Goal: Information Seeking & Learning: Understand process/instructions

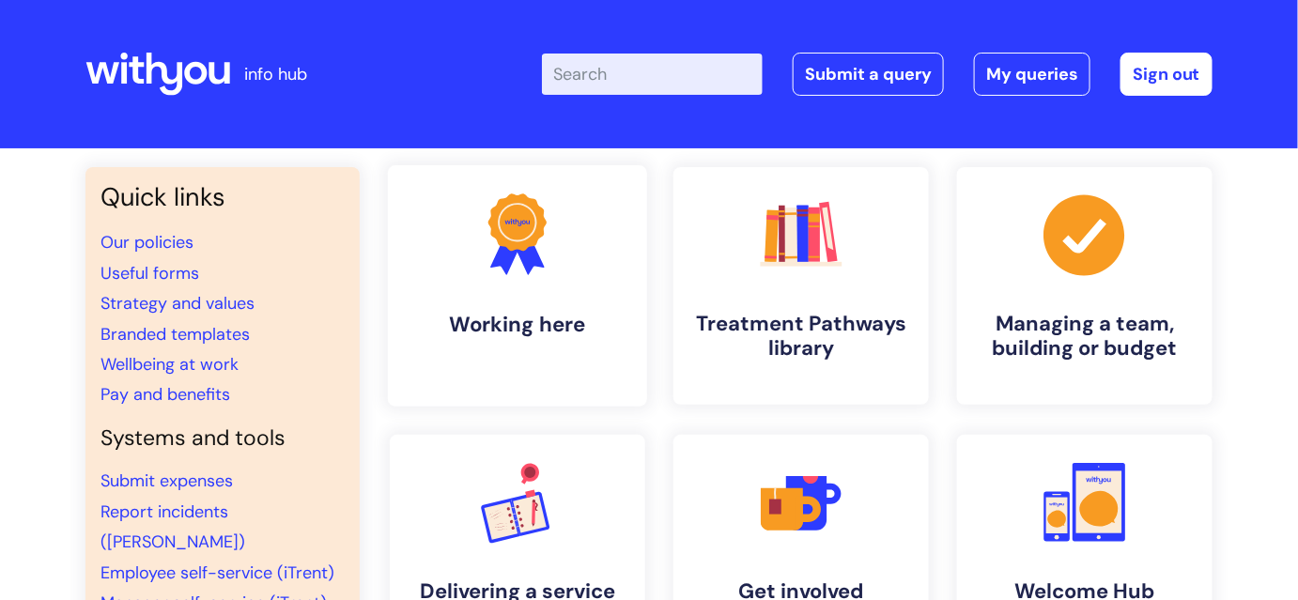
click at [588, 349] on link ".cls-1{fill:#f89b22;}.cls-1,.cls-2,.cls-3{stroke-width:0px;}.cls-2{fill:#2d3cff…" at bounding box center [517, 285] width 259 height 241
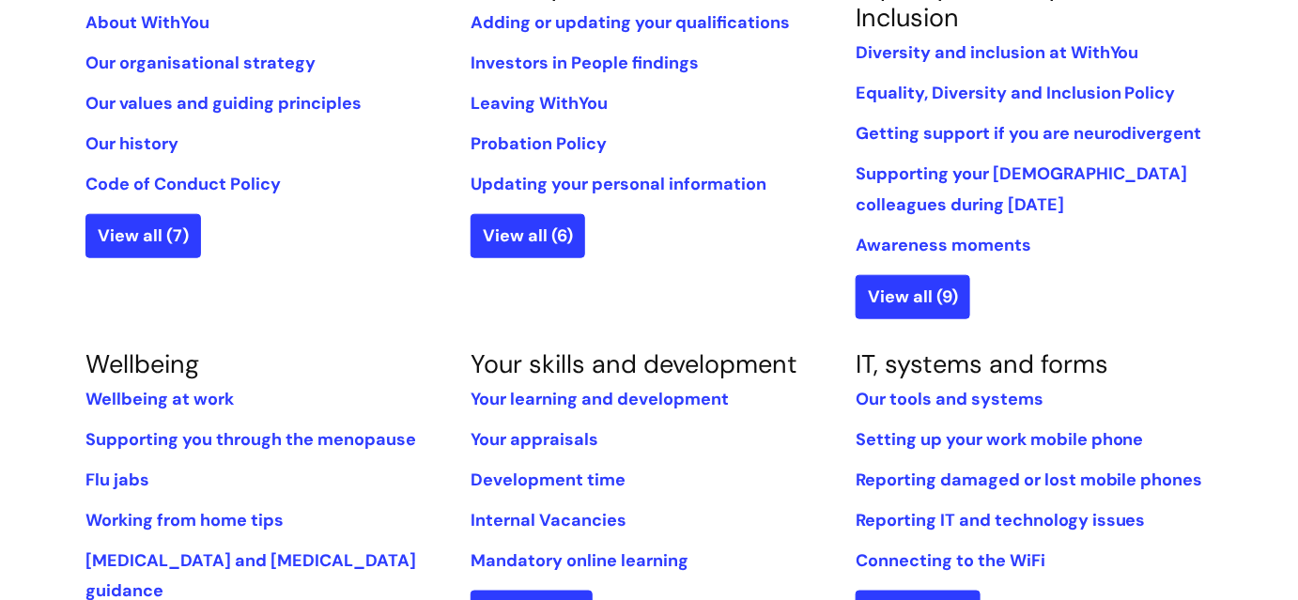
scroll to position [597, 0]
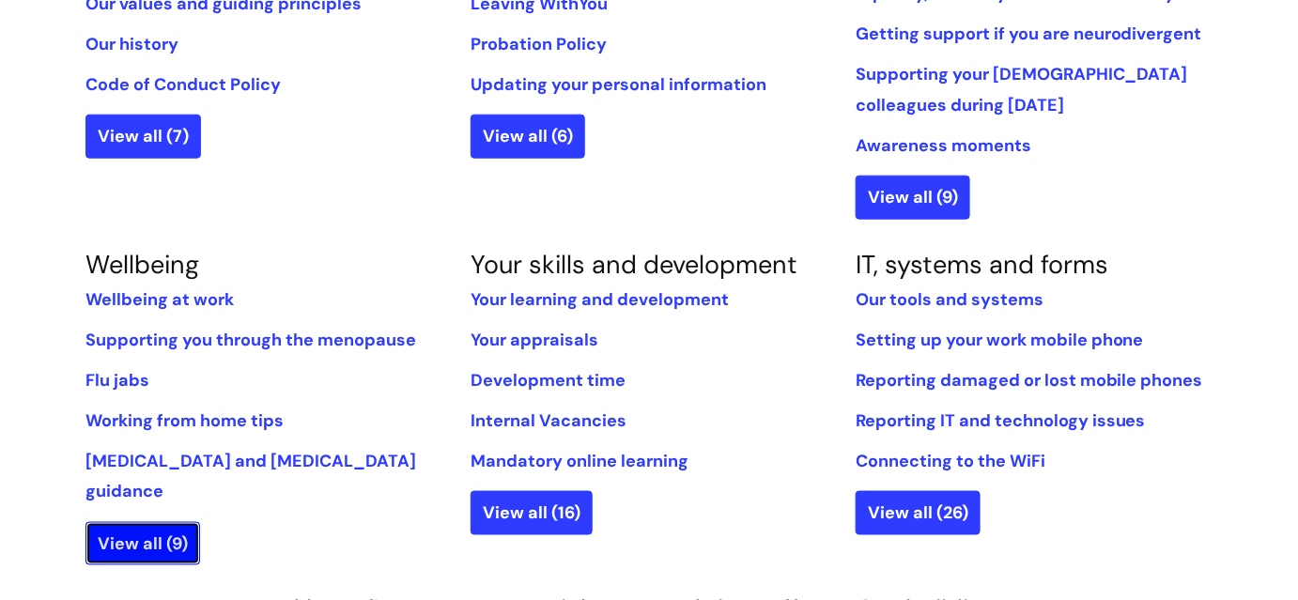
click at [182, 522] on link "View all (9)" at bounding box center [142, 543] width 115 height 43
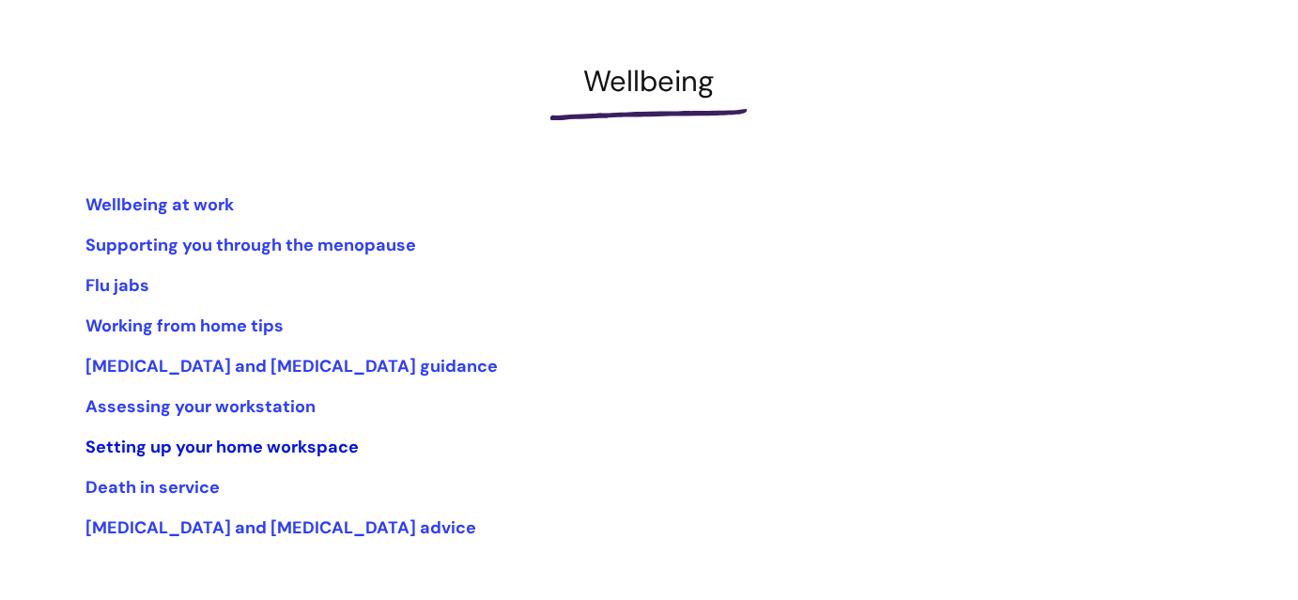
scroll to position [255, 0]
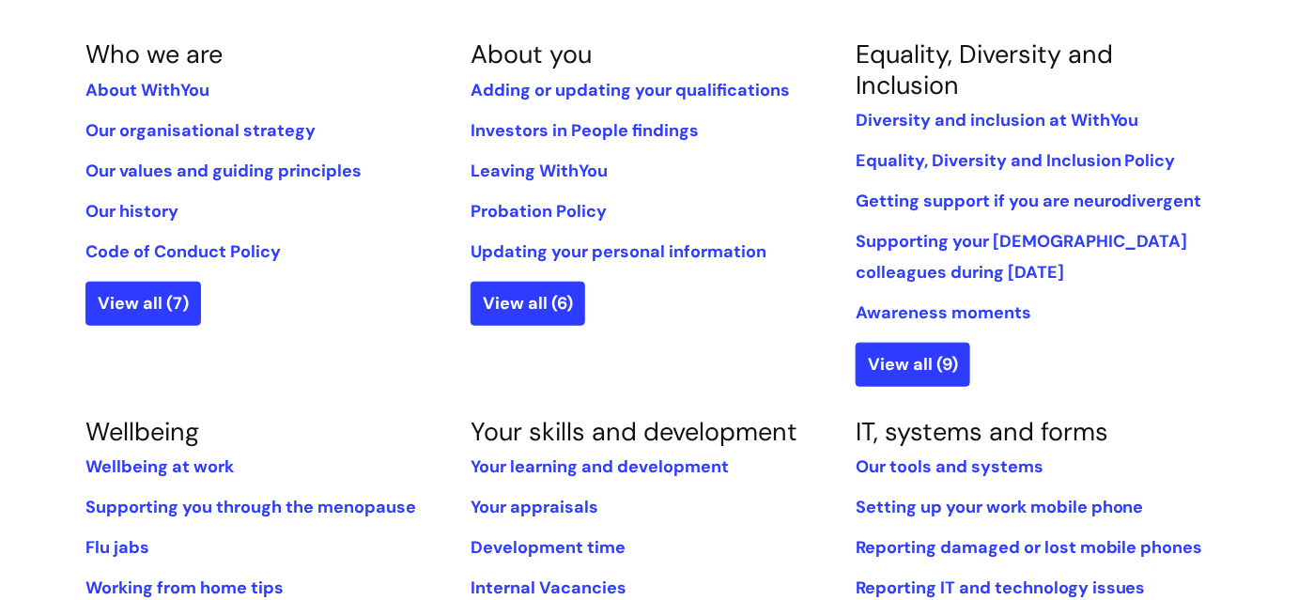
scroll to position [426, 0]
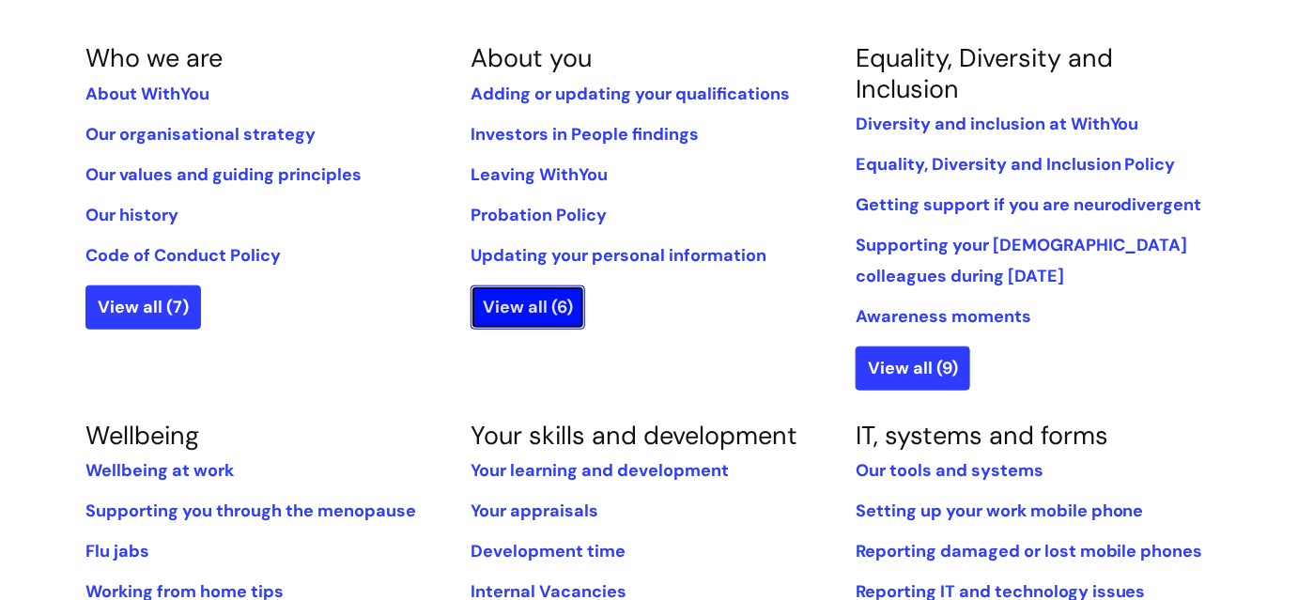
click at [525, 300] on link "View all (6)" at bounding box center [527, 306] width 115 height 43
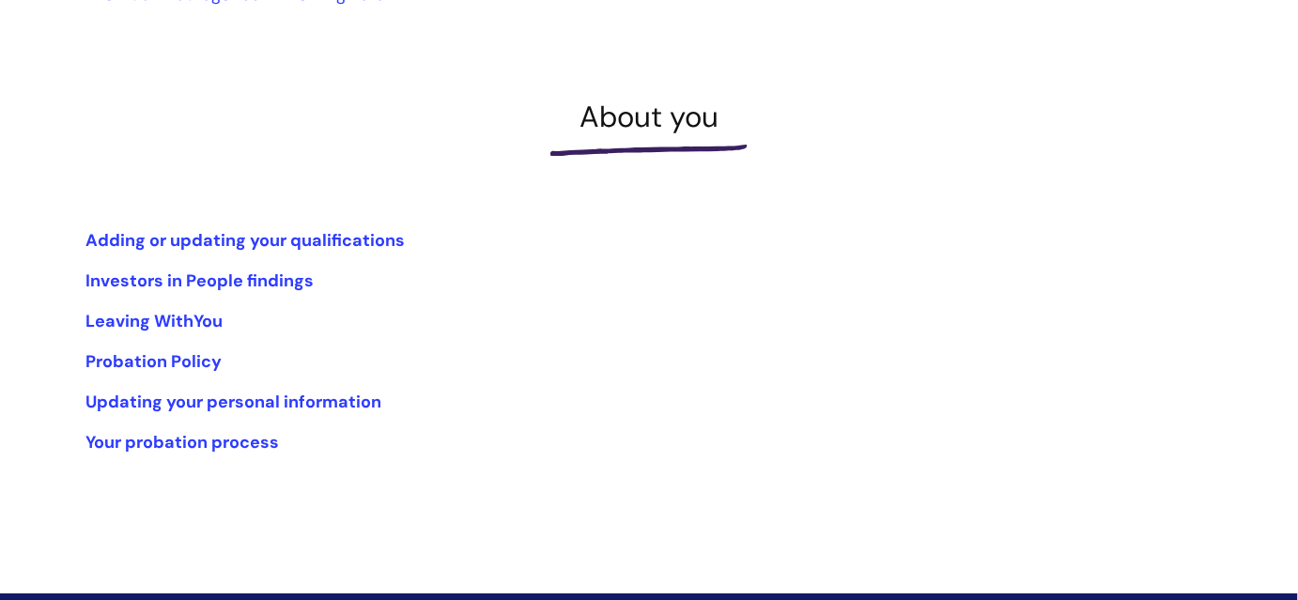
scroll to position [255, 0]
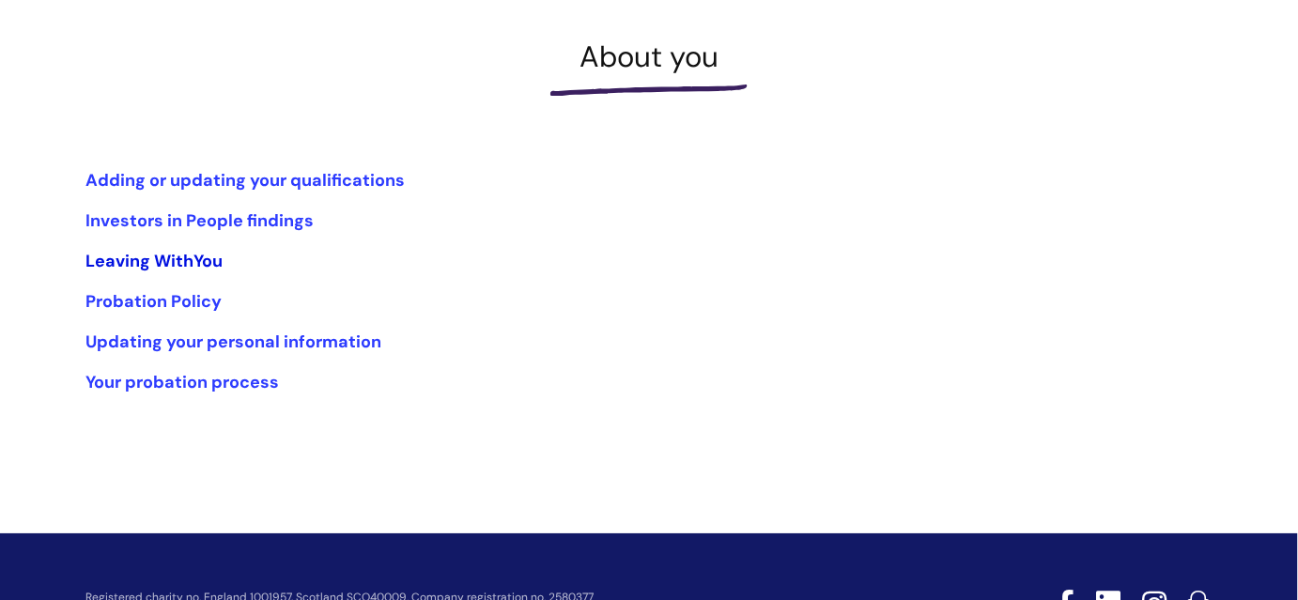
click at [189, 261] on link "Leaving WithYou" at bounding box center [153, 261] width 137 height 23
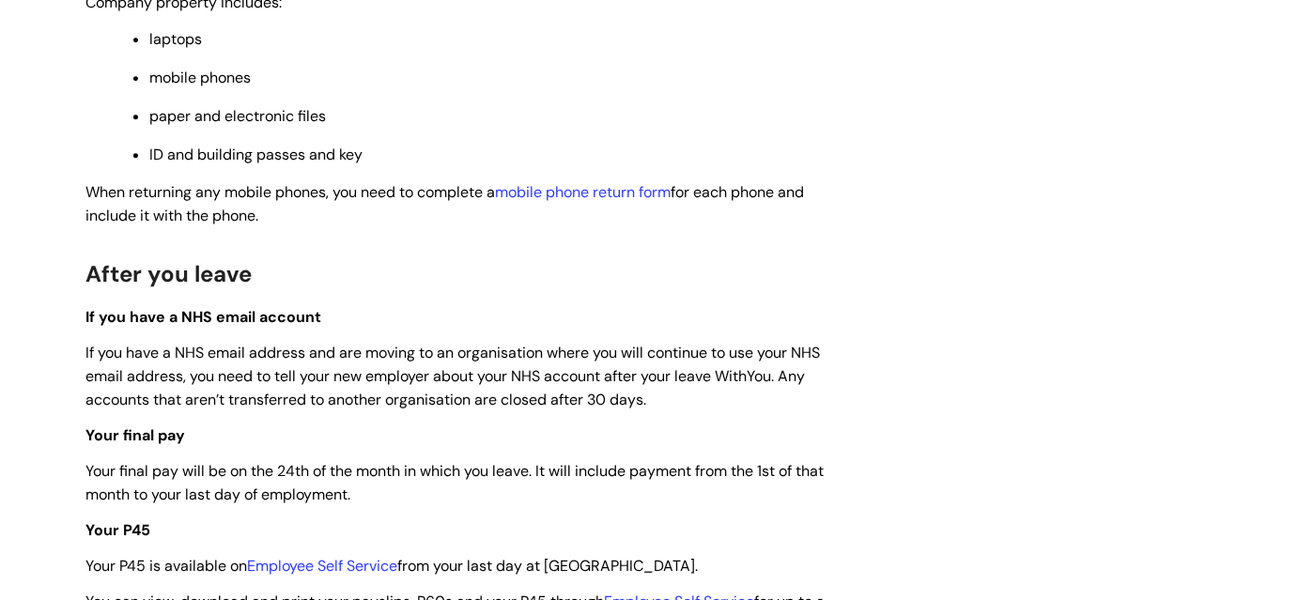
scroll to position [4439, 0]
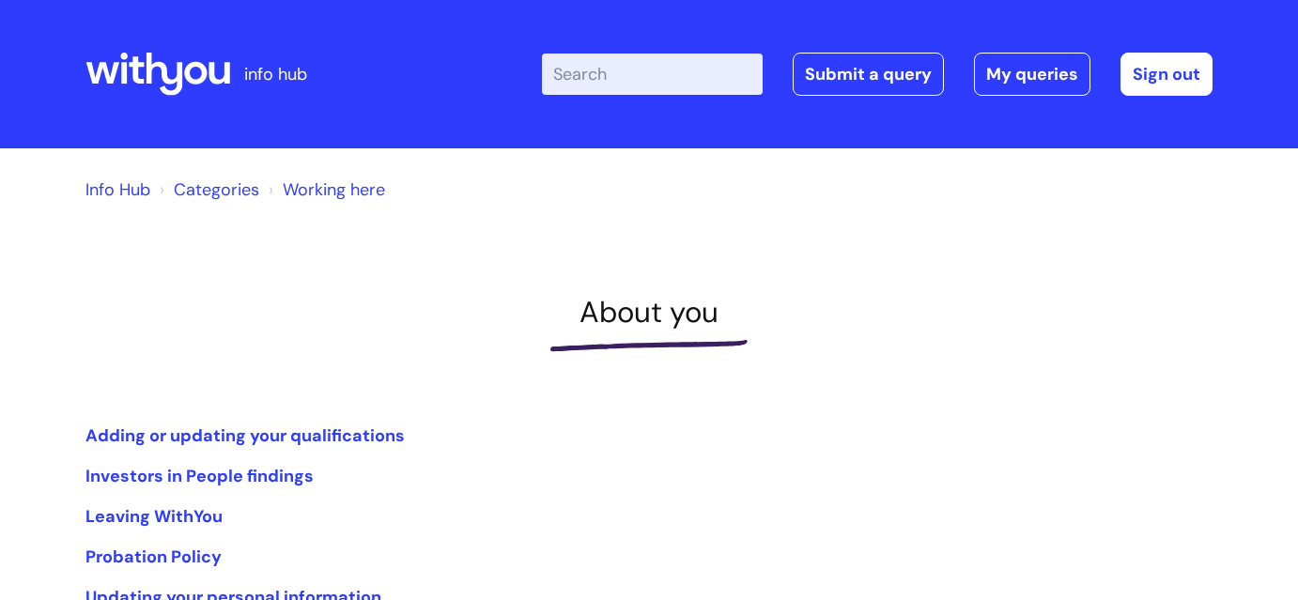
scroll to position [255, 0]
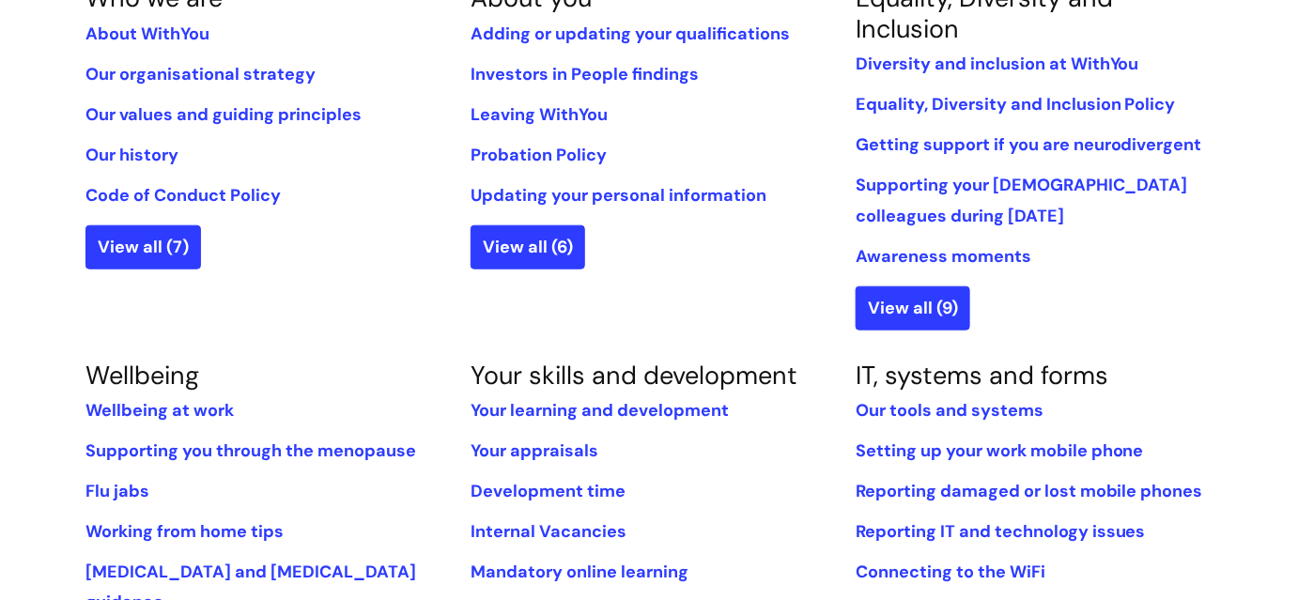
scroll to position [512, 0]
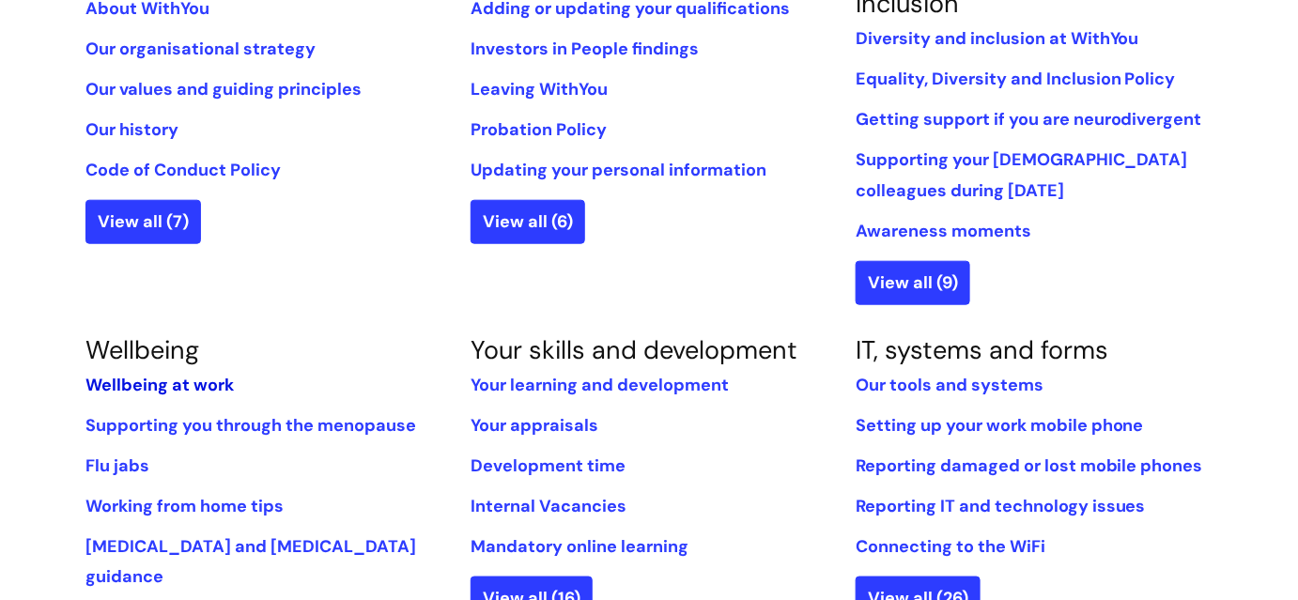
click at [214, 383] on link "Wellbeing at work" at bounding box center [159, 385] width 148 height 23
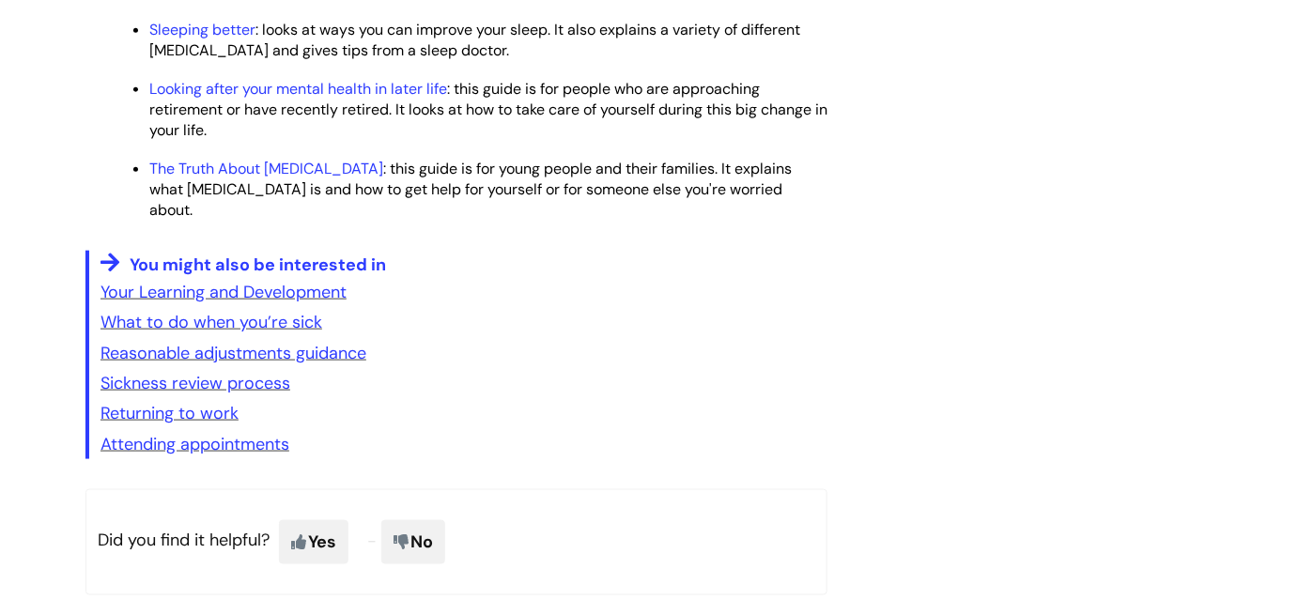
scroll to position [2987, 0]
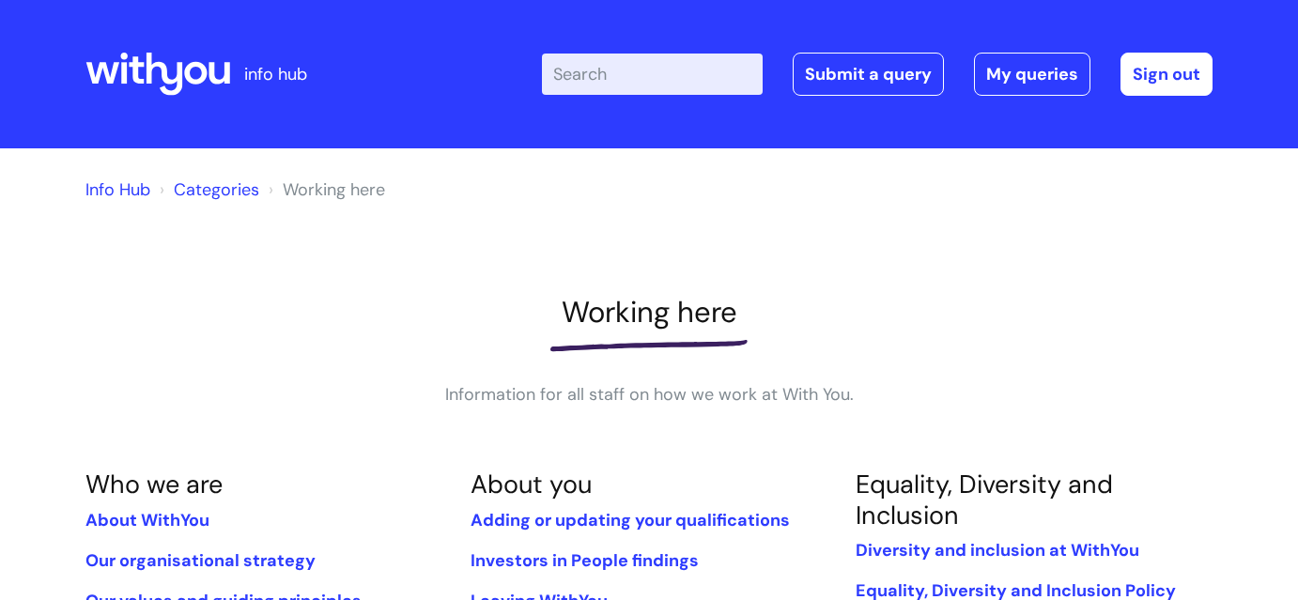
scroll to position [512, 0]
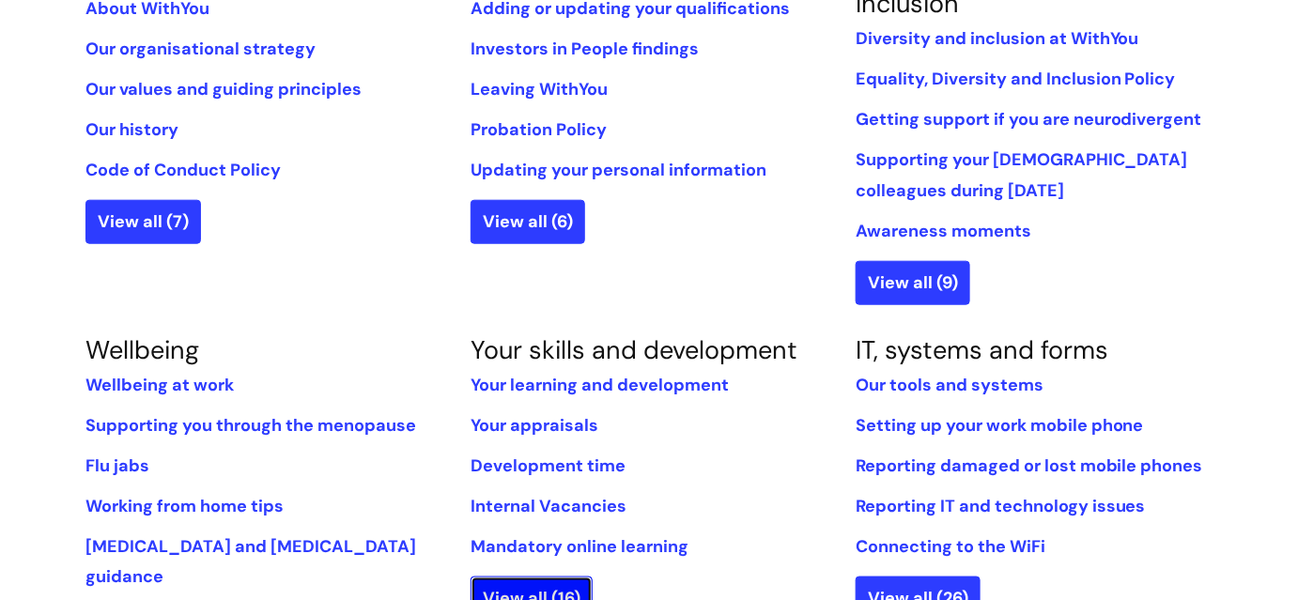
click at [536, 584] on link "View all (16)" at bounding box center [531, 598] width 122 height 43
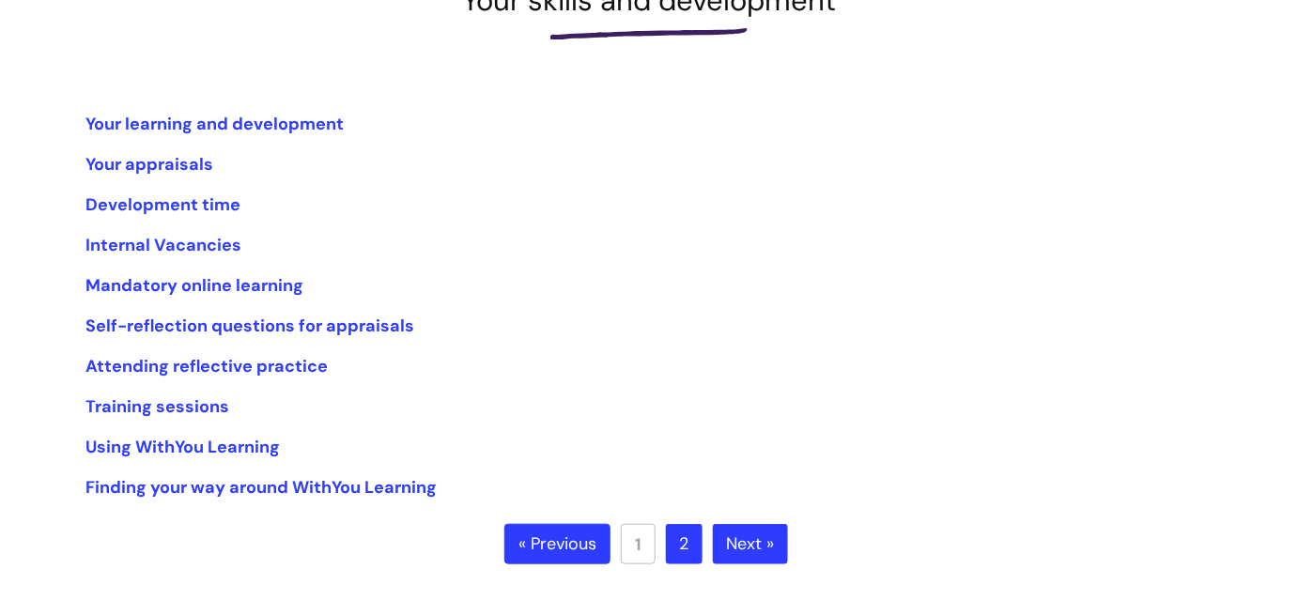
scroll to position [341, 0]
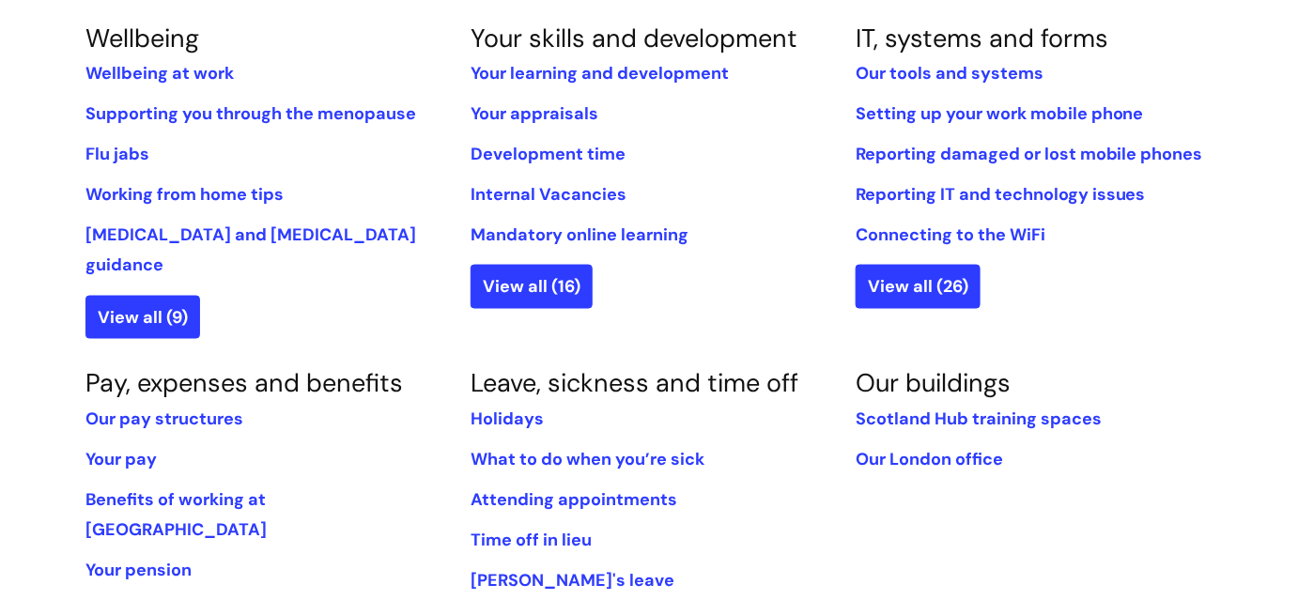
scroll to position [854, 0]
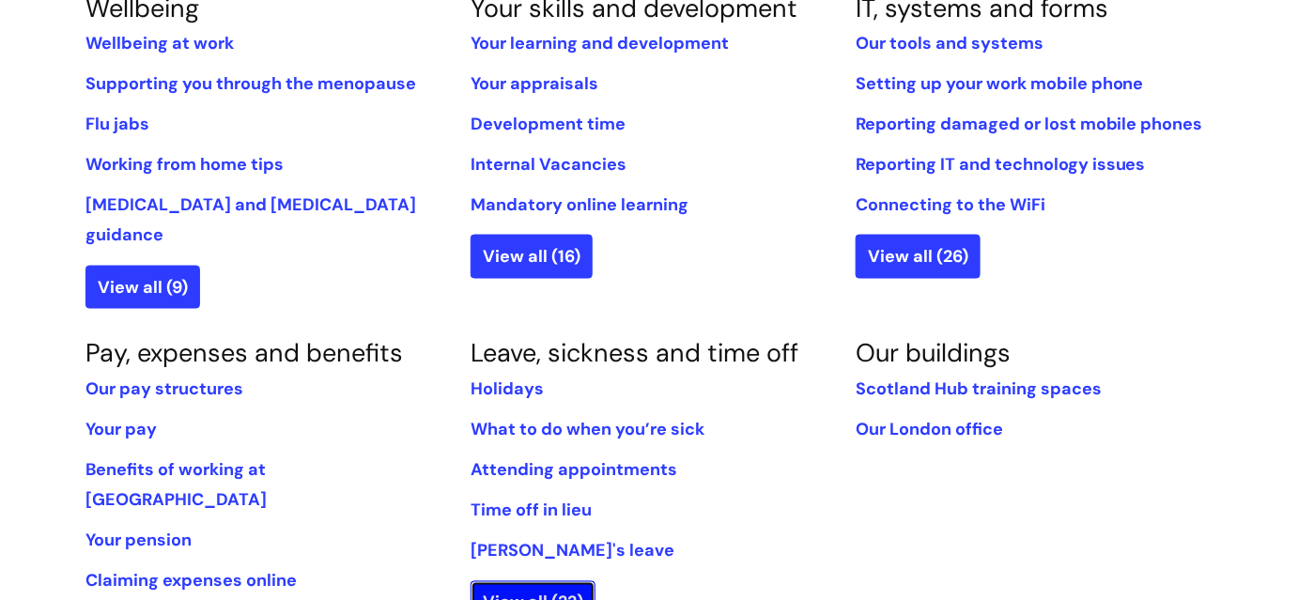
click at [556, 581] on link "View all (22)" at bounding box center [532, 602] width 125 height 43
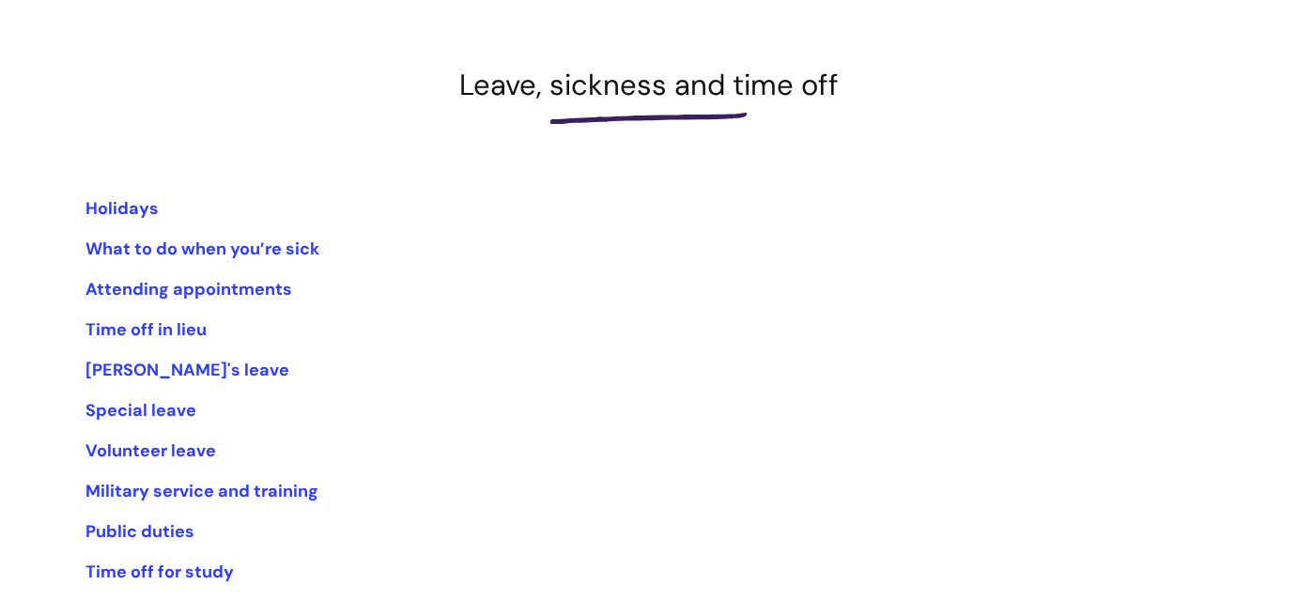
scroll to position [255, 0]
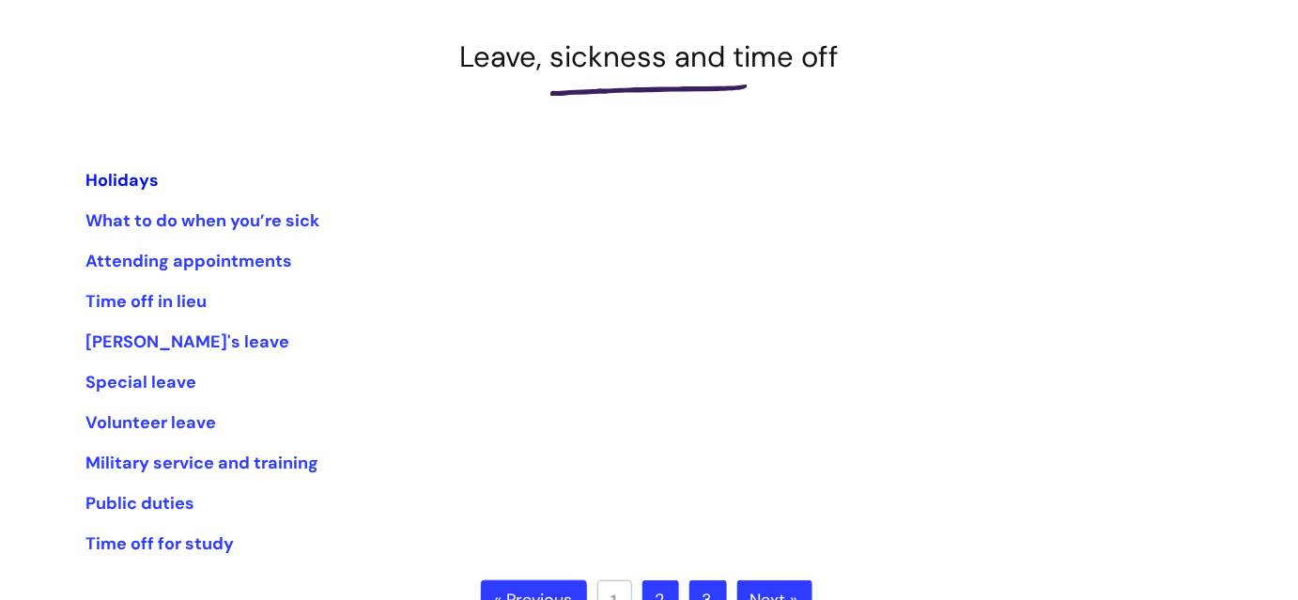
click at [134, 173] on link "Holidays" at bounding box center [121, 180] width 73 height 23
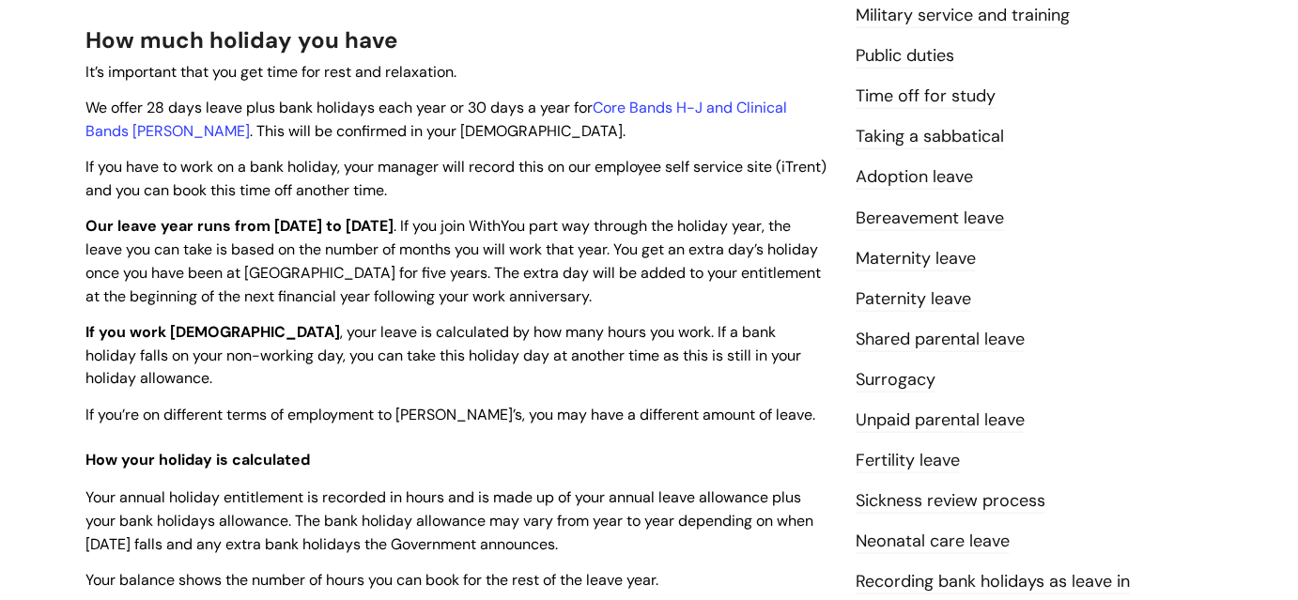
scroll to position [512, 0]
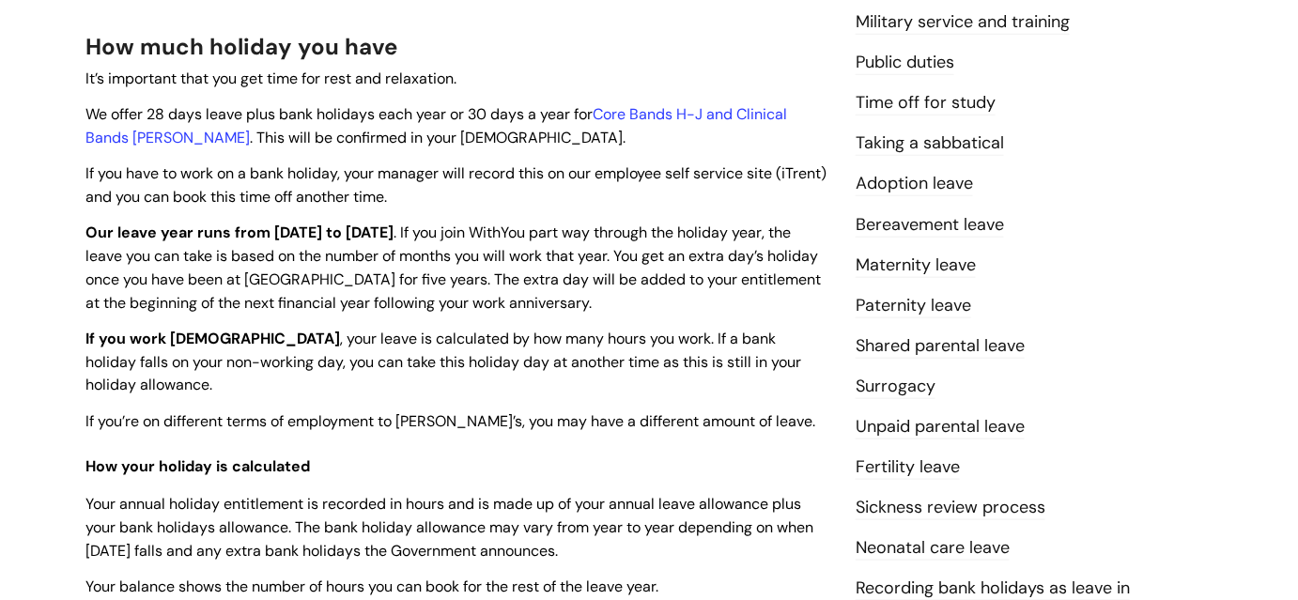
click at [902, 134] on link "Taking a sabbatical" at bounding box center [930, 143] width 148 height 24
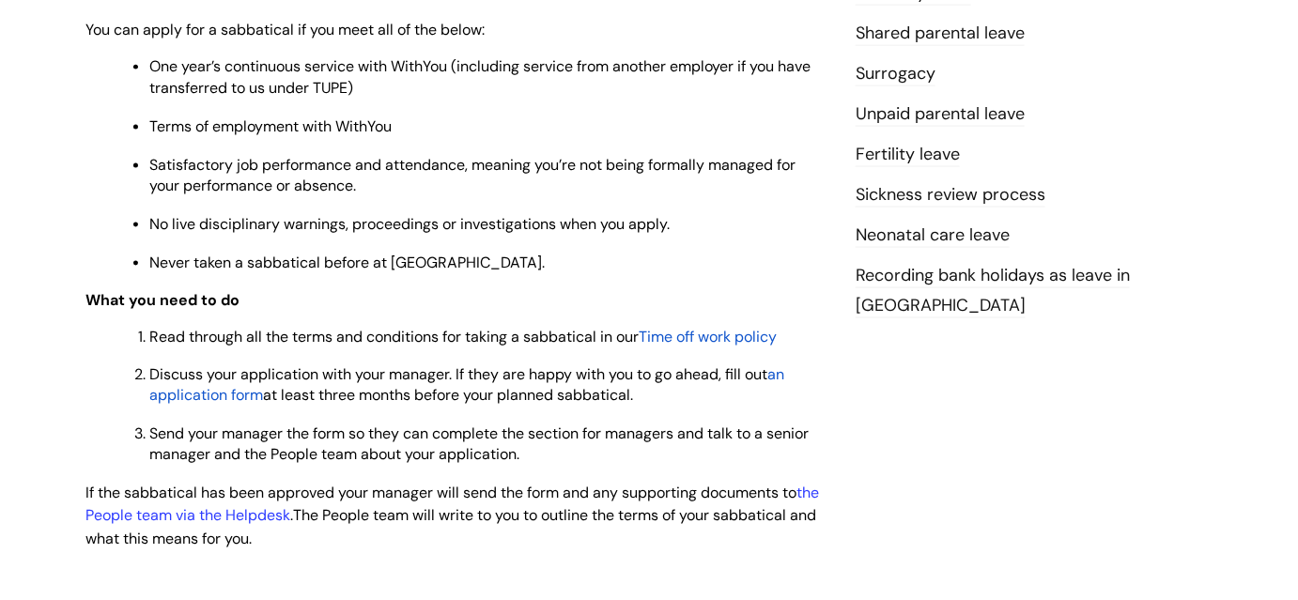
scroll to position [854, 0]
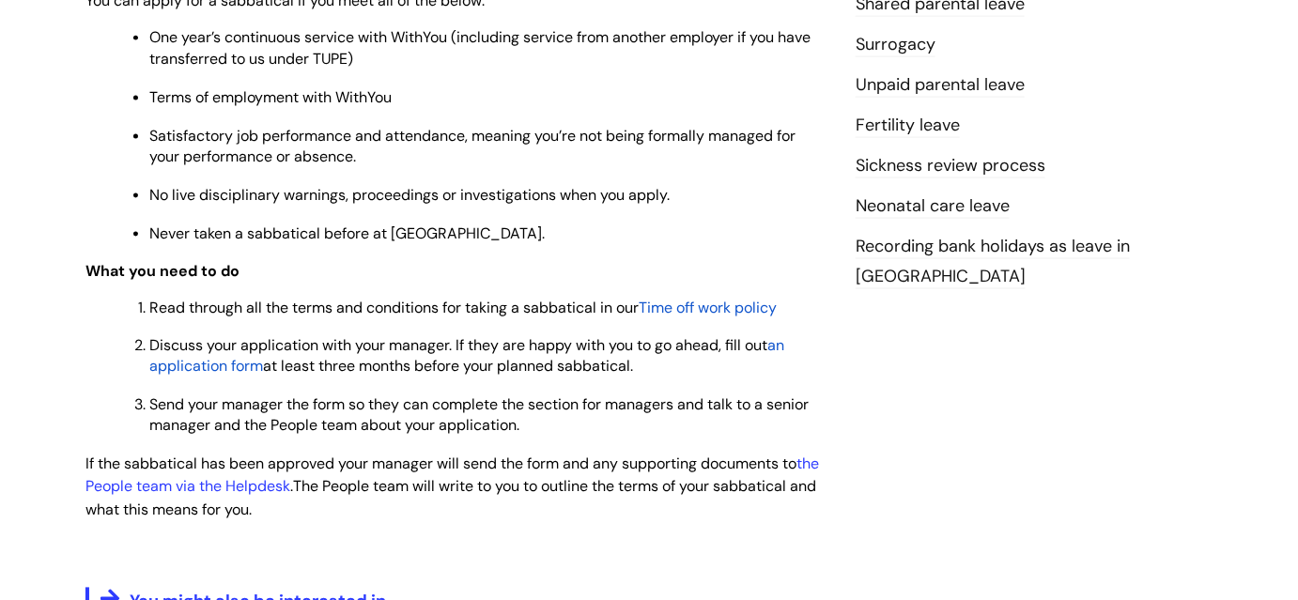
click at [756, 306] on span "Time off work policy" at bounding box center [708, 308] width 138 height 20
